Goal: Task Accomplishment & Management: Use online tool/utility

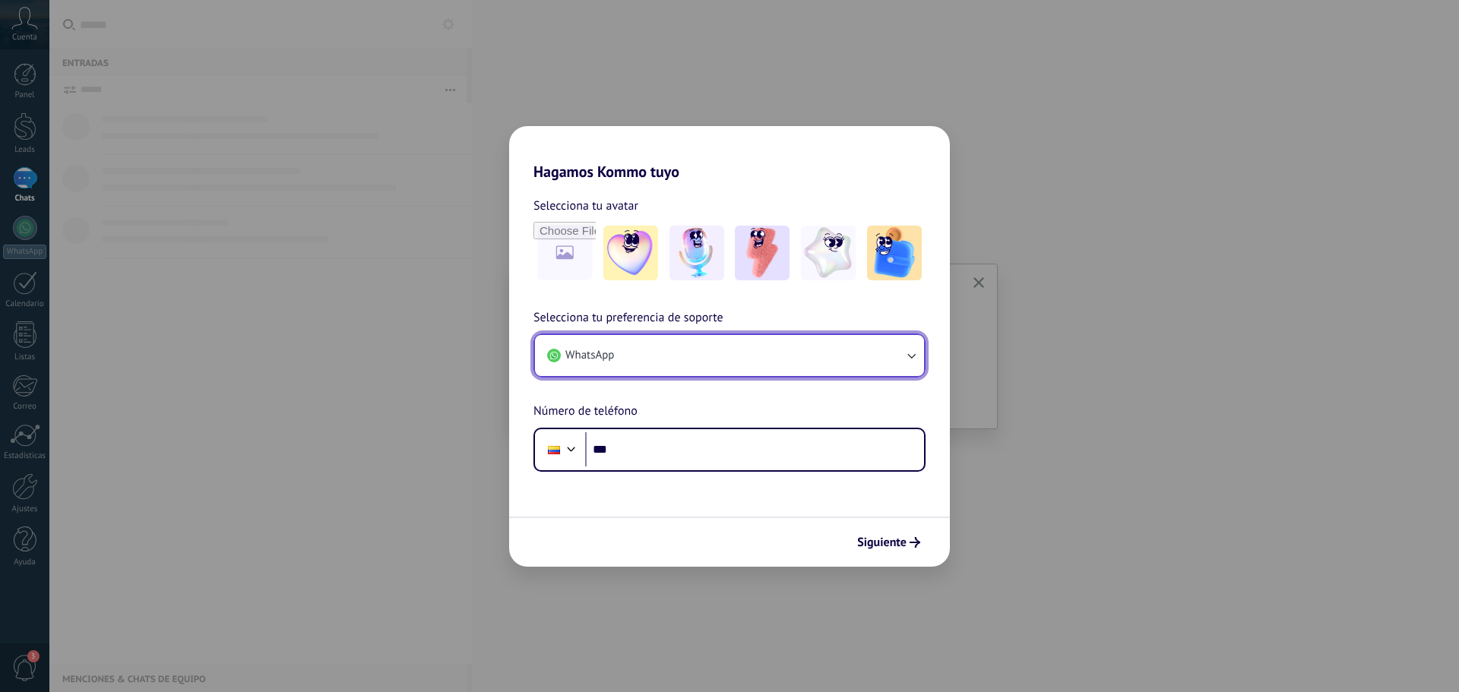
click at [905, 349] on icon "button" at bounding box center [910, 355] width 15 height 15
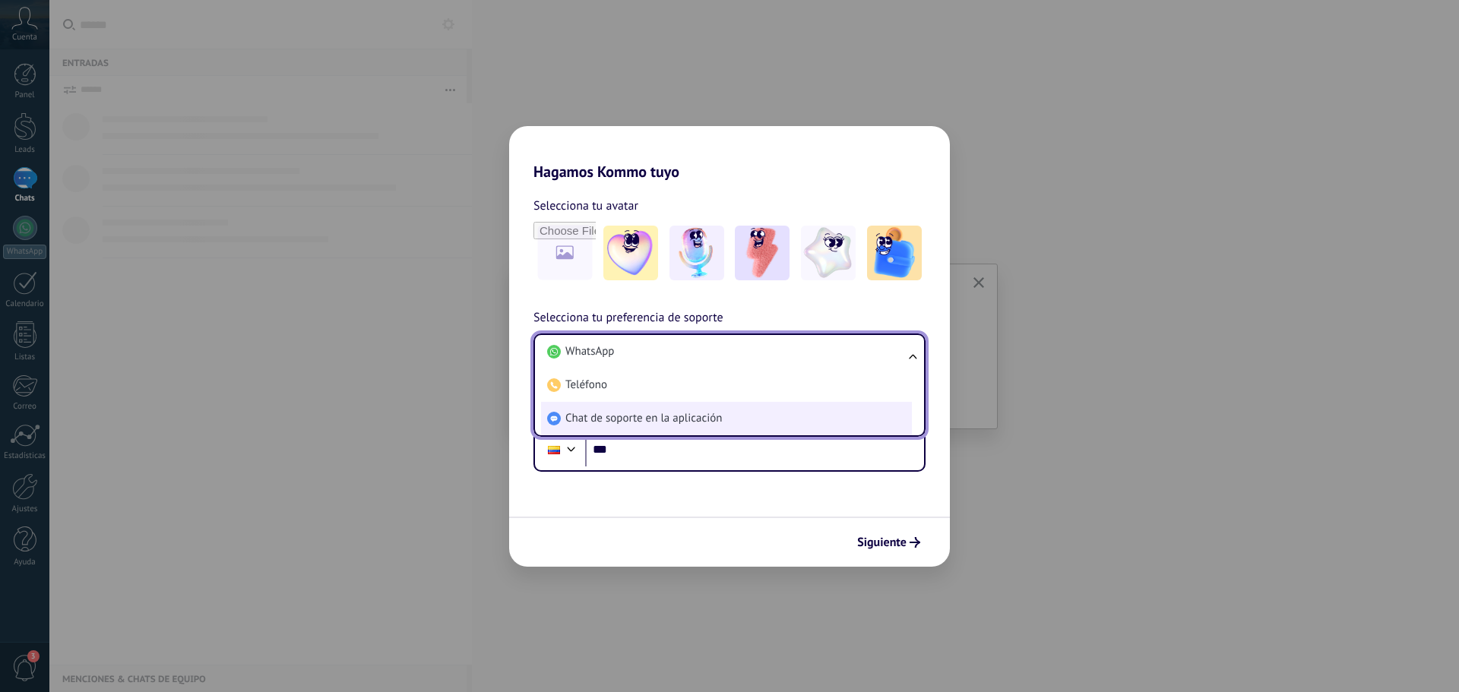
click at [669, 422] on span "Chat de soporte en la aplicación" at bounding box center [643, 418] width 157 height 15
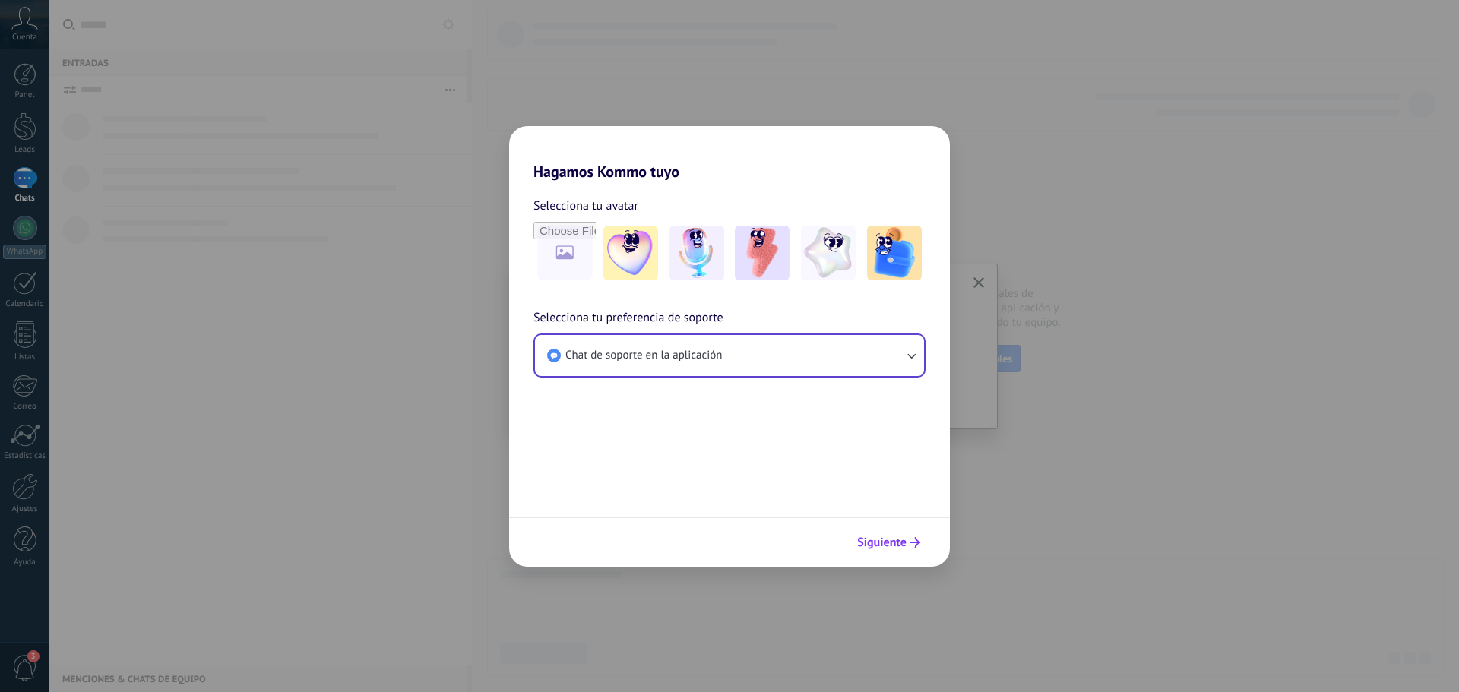
click at [884, 542] on span "Siguiente" at bounding box center [881, 542] width 49 height 11
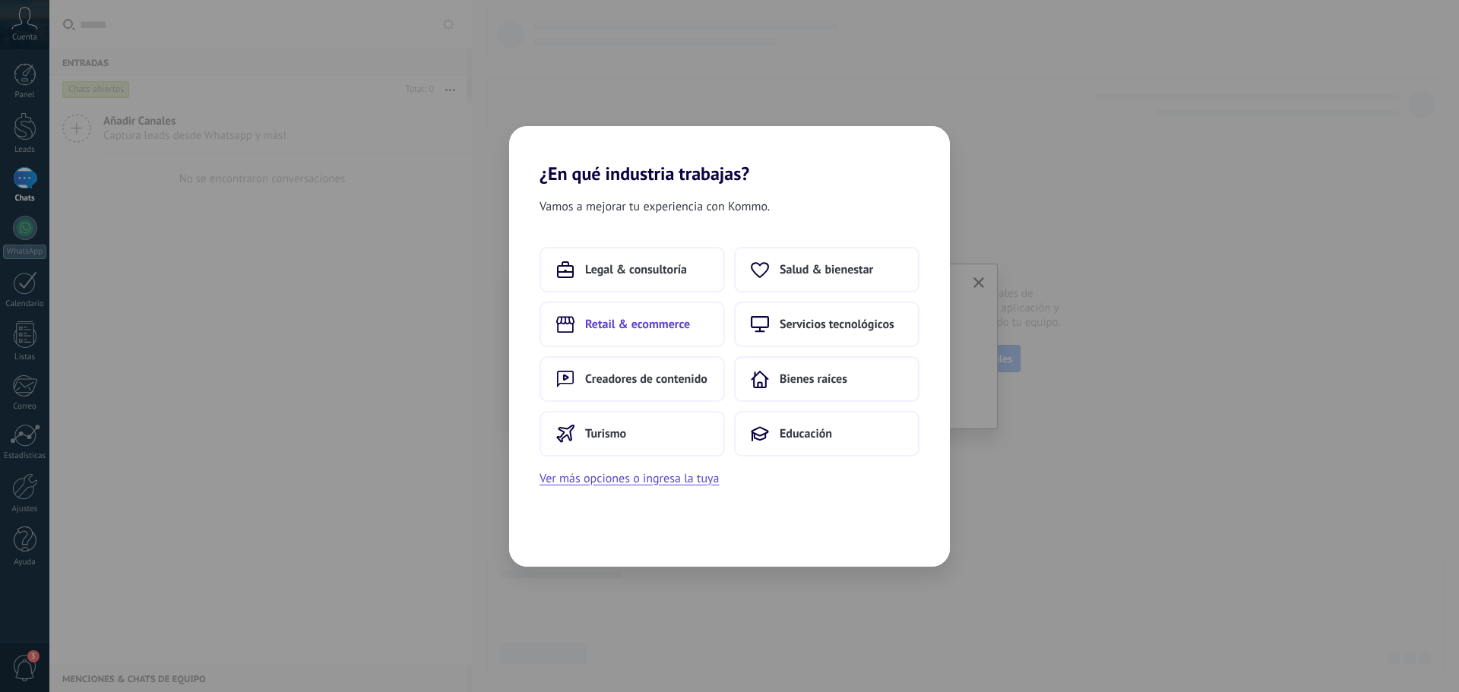
click at [645, 323] on span "Retail & ecommerce" at bounding box center [637, 324] width 105 height 15
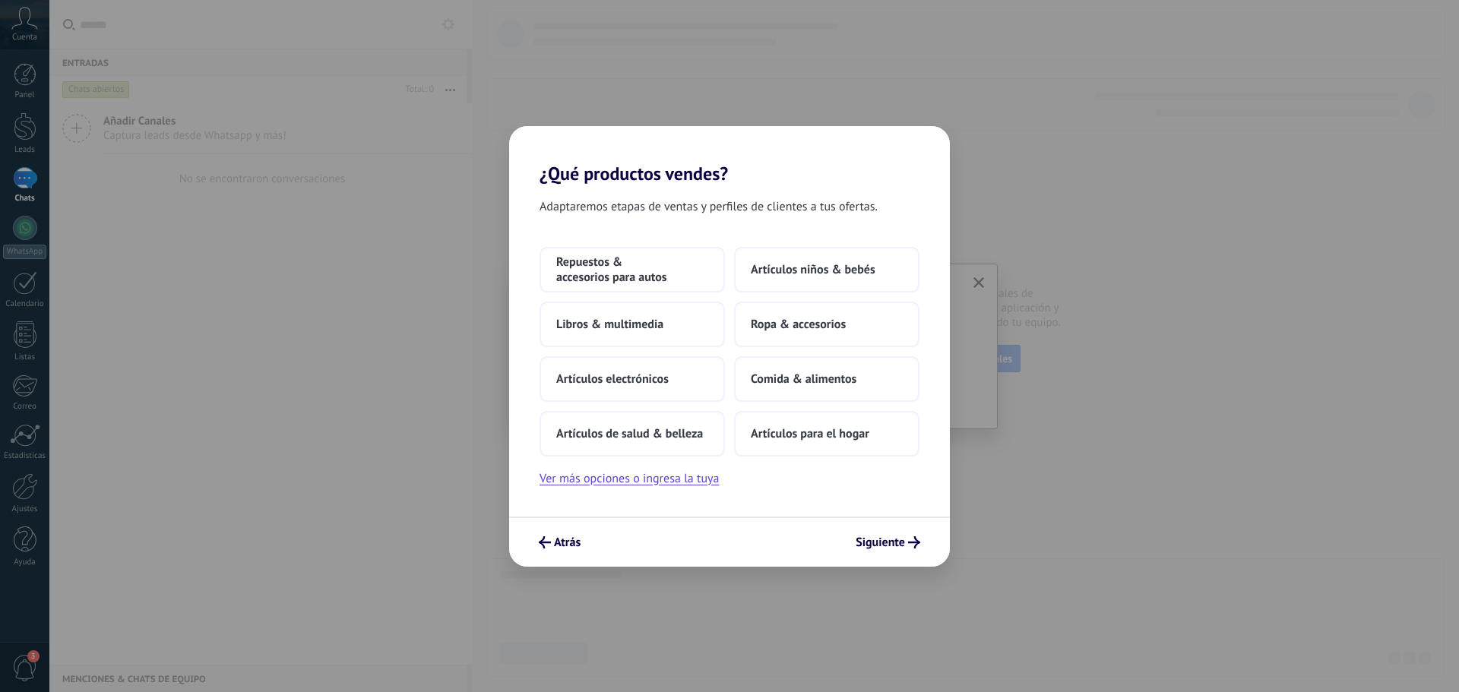
click at [645, 323] on span "Libros & multimedia" at bounding box center [609, 324] width 107 height 15
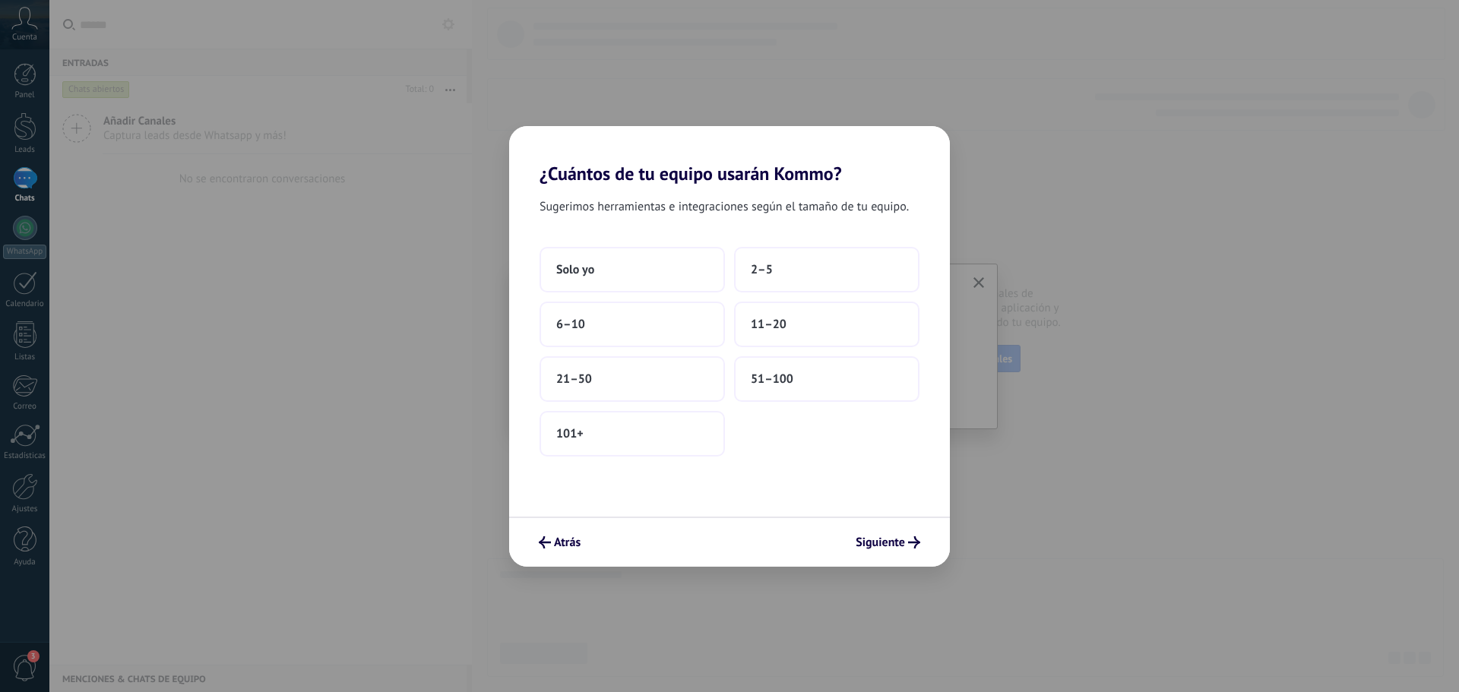
click at [645, 323] on button "6–10" at bounding box center [631, 325] width 185 height 46
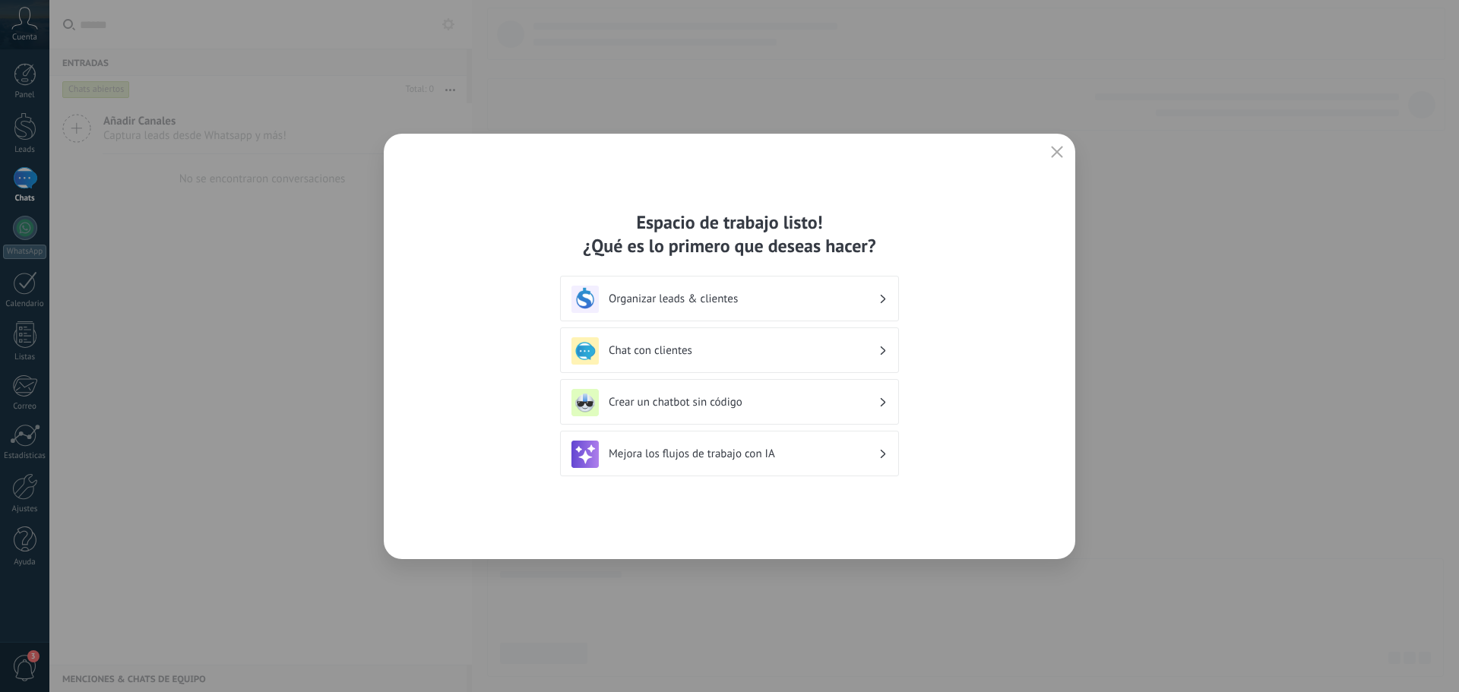
click at [783, 343] on div "Chat con clientes" at bounding box center [729, 350] width 316 height 27
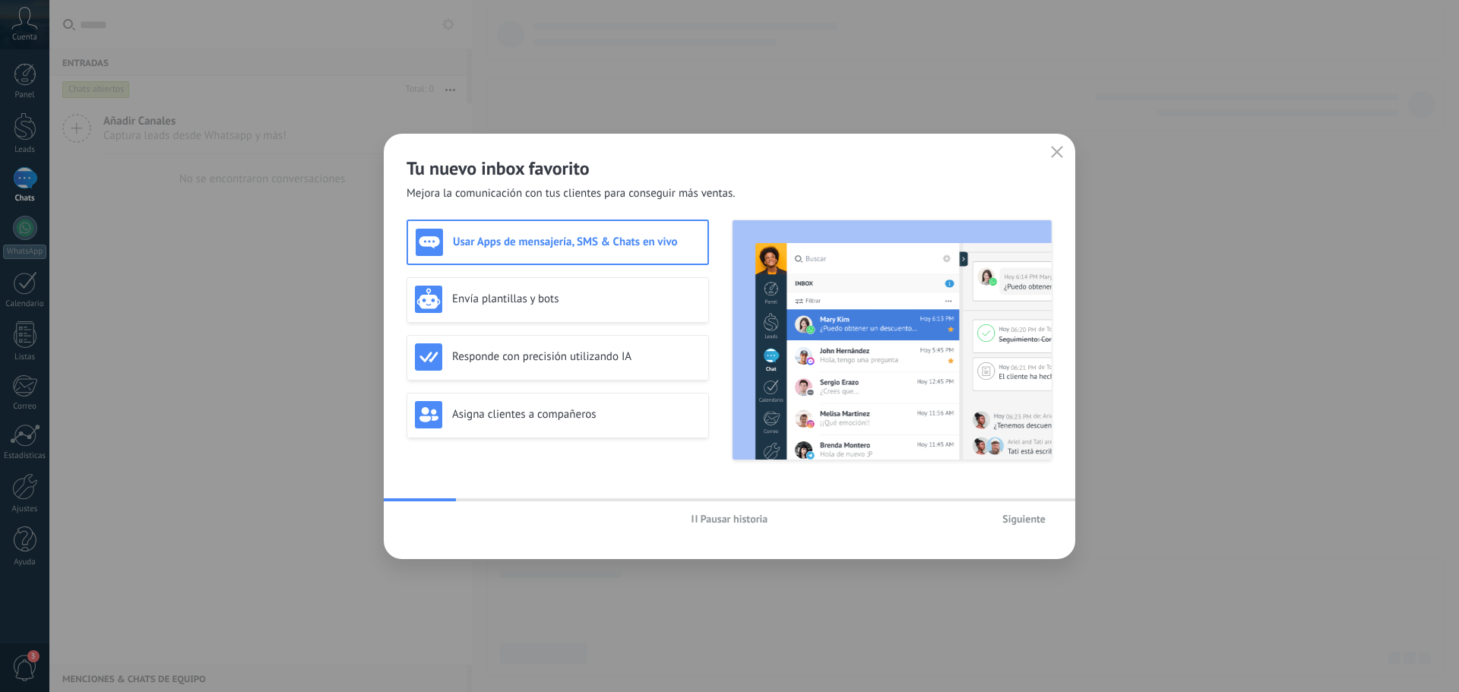
click at [1012, 519] on span "Siguiente" at bounding box center [1023, 519] width 43 height 11
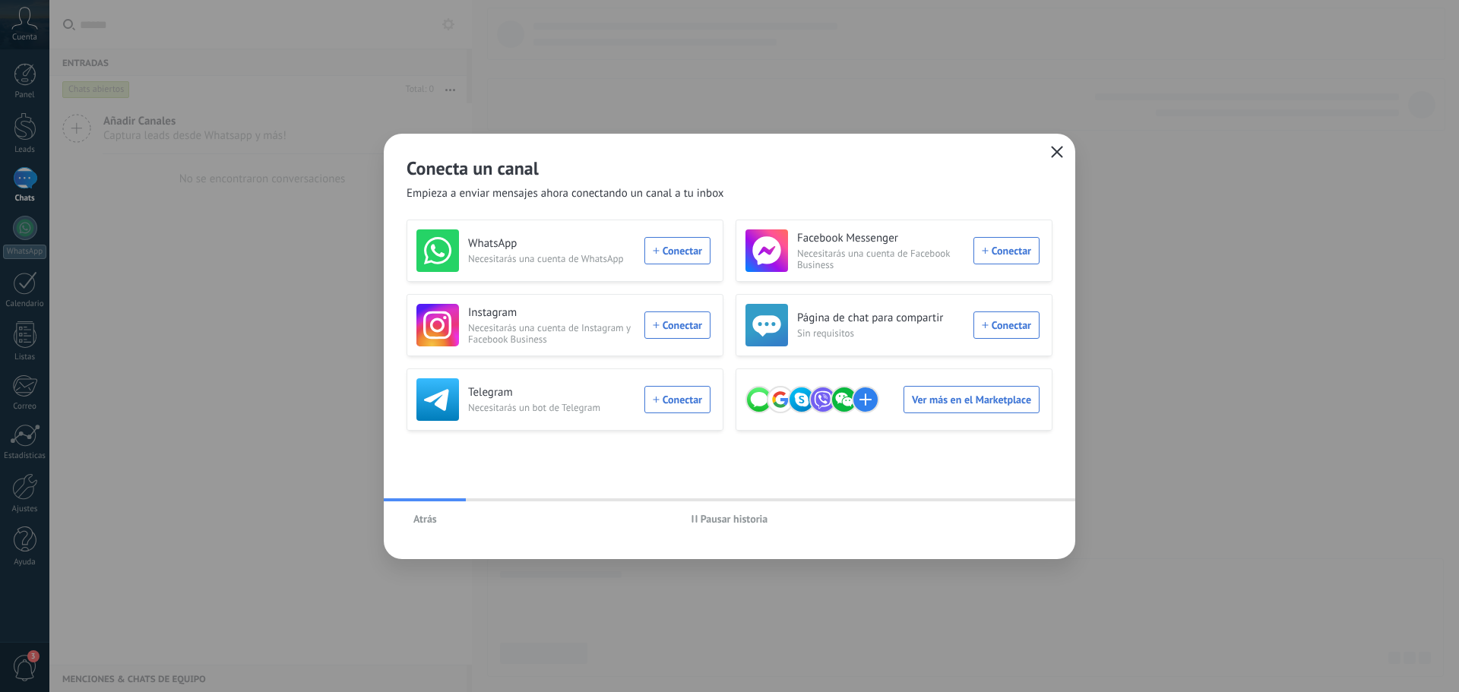
click at [1061, 152] on icon "button" at bounding box center [1057, 152] width 12 height 12
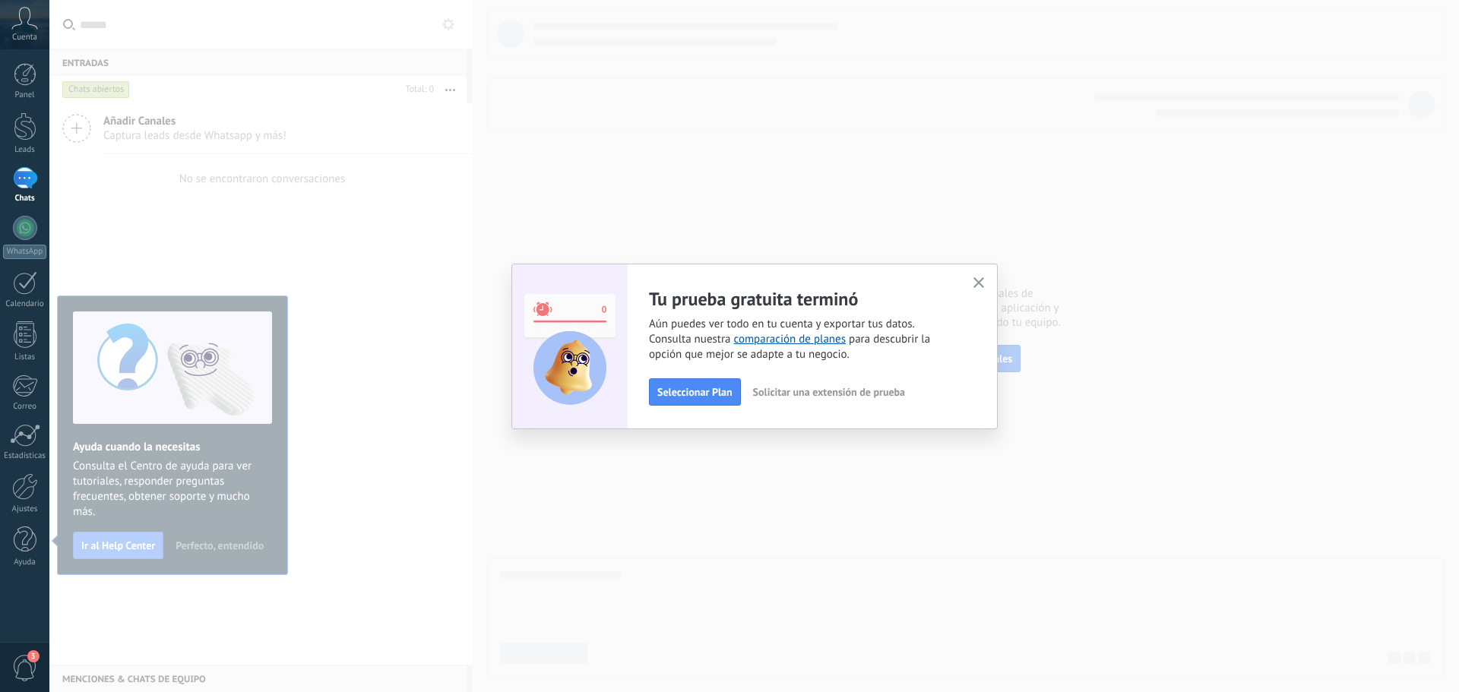
click at [985, 280] on button "button" at bounding box center [978, 284] width 19 height 21
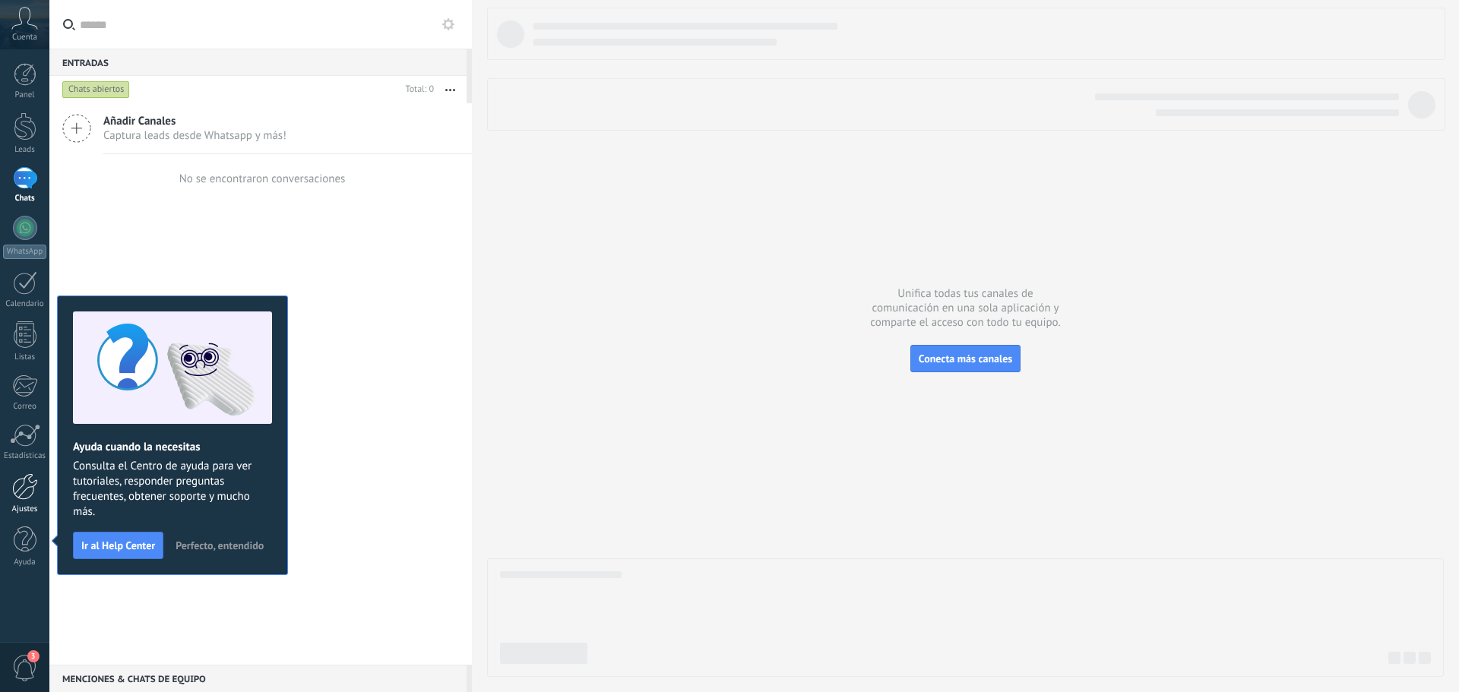
click at [21, 495] on div at bounding box center [25, 486] width 26 height 27
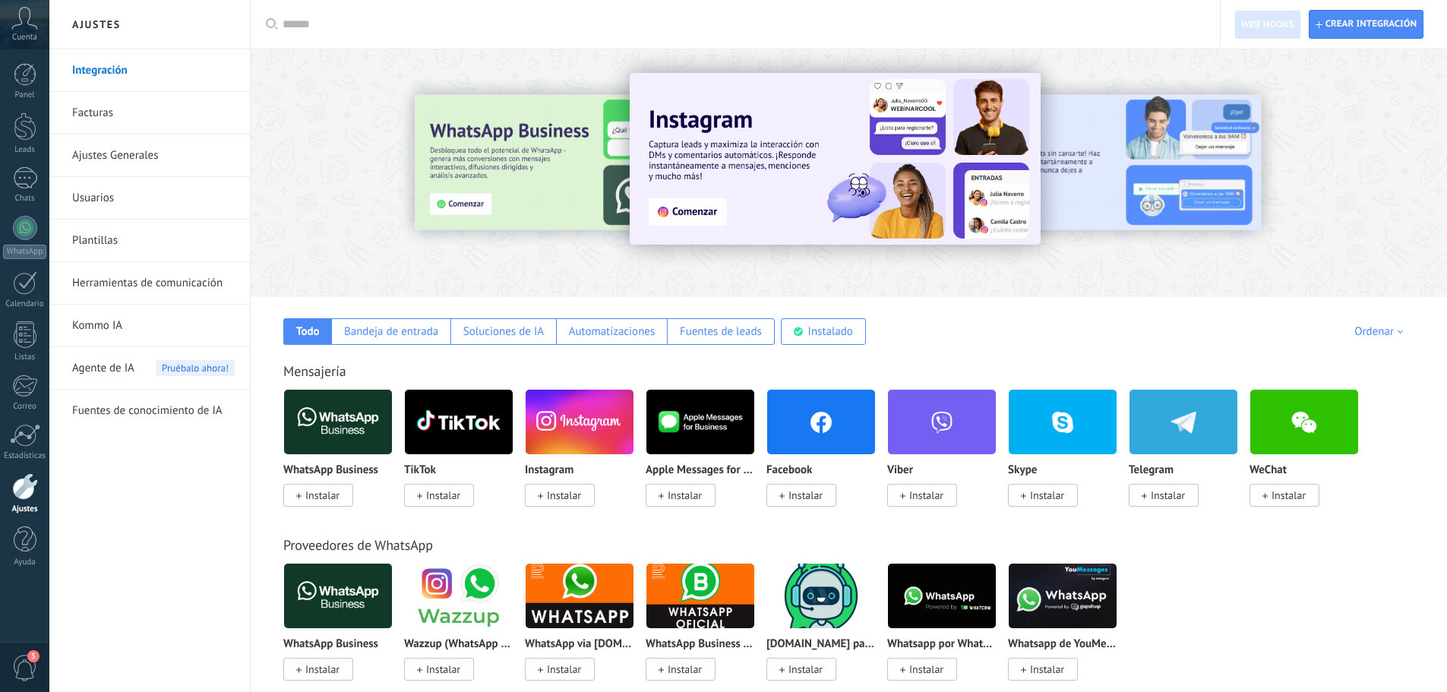
click at [334, 488] on span "Instalar" at bounding box center [318, 495] width 70 height 23
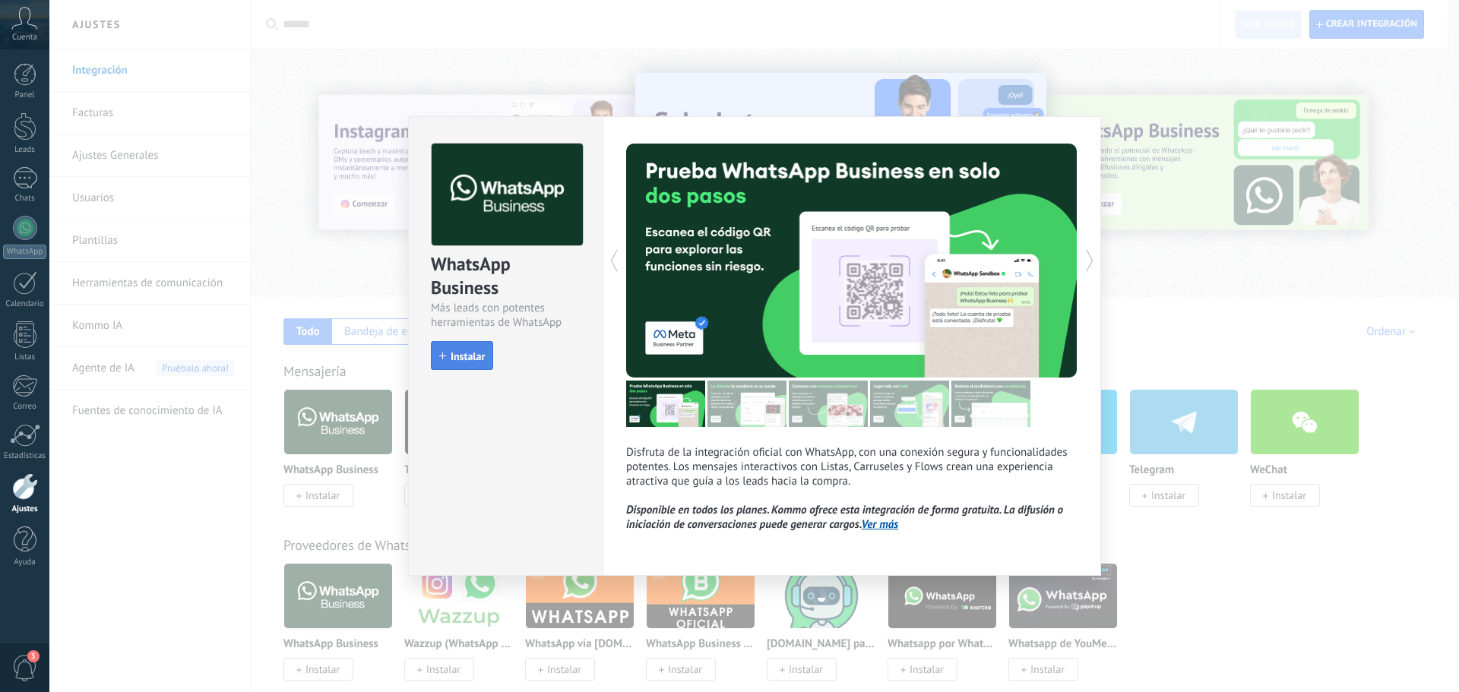
click at [476, 356] on span "Instalar" at bounding box center [468, 356] width 34 height 11
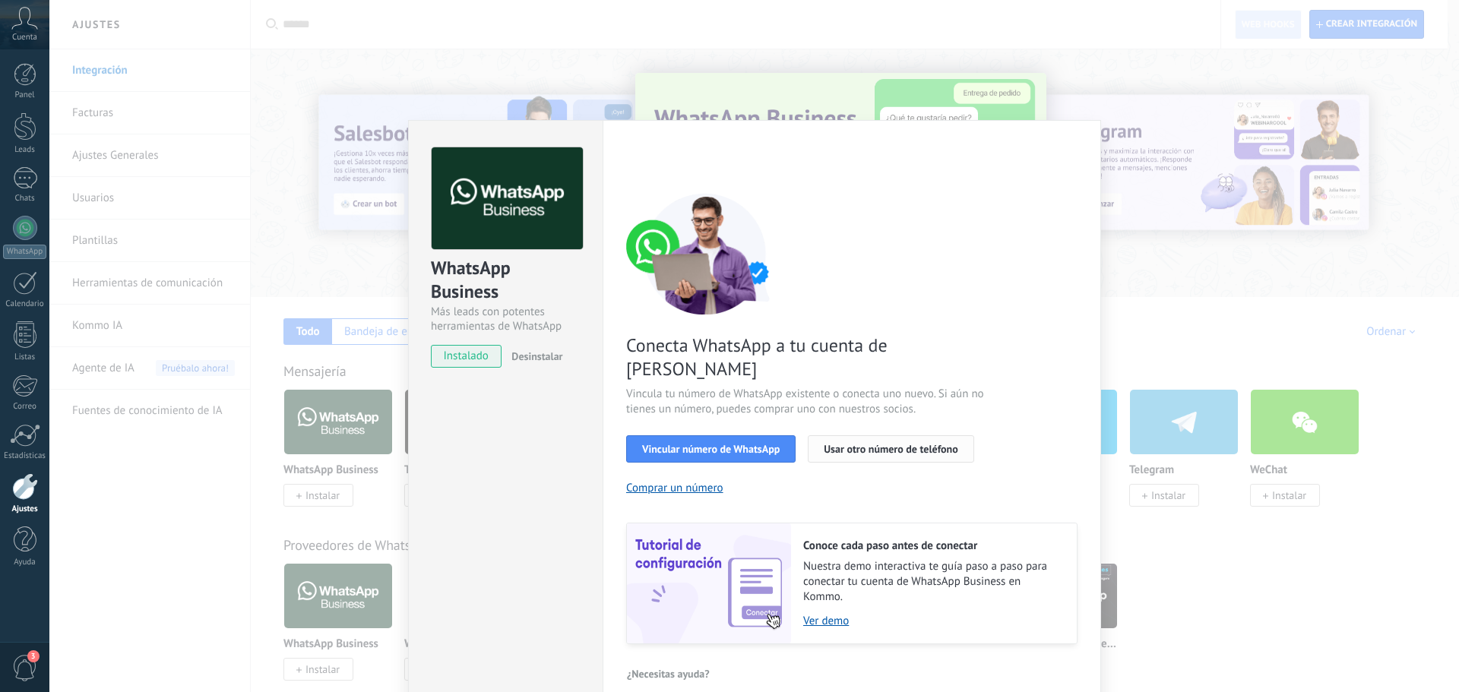
click at [938, 444] on span "Usar otro número de teléfono" at bounding box center [891, 449] width 134 height 11
